Goal: Navigation & Orientation: Find specific page/section

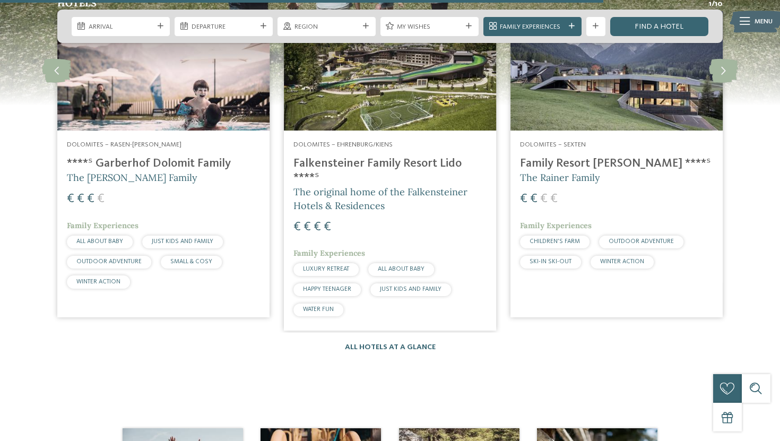
scroll to position [1483, 0]
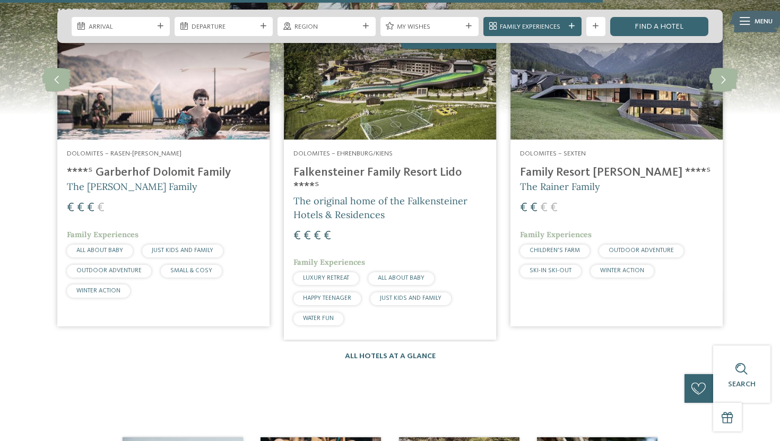
click at [560, 117] on img at bounding box center [616, 79] width 212 height 119
click at [555, 152] on span "Dolomites – Sexten" at bounding box center [553, 153] width 66 height 7
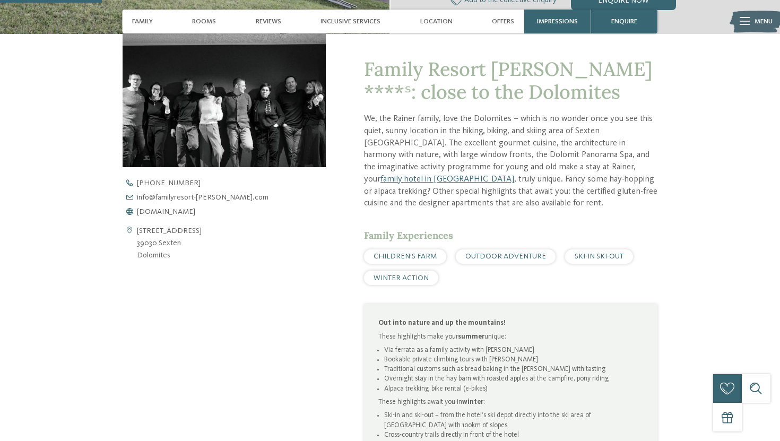
scroll to position [335, 0]
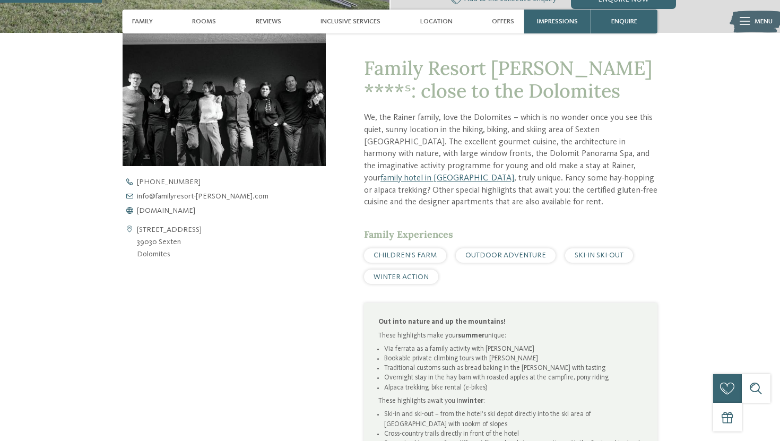
click at [430, 189] on p "We, the Rainer family, love the Dolomites – which is no wonder once you see thi…" at bounding box center [510, 160] width 293 height 97
click at [173, 211] on span "[DOMAIN_NAME]" at bounding box center [166, 210] width 58 height 7
